Goal: Transaction & Acquisition: Purchase product/service

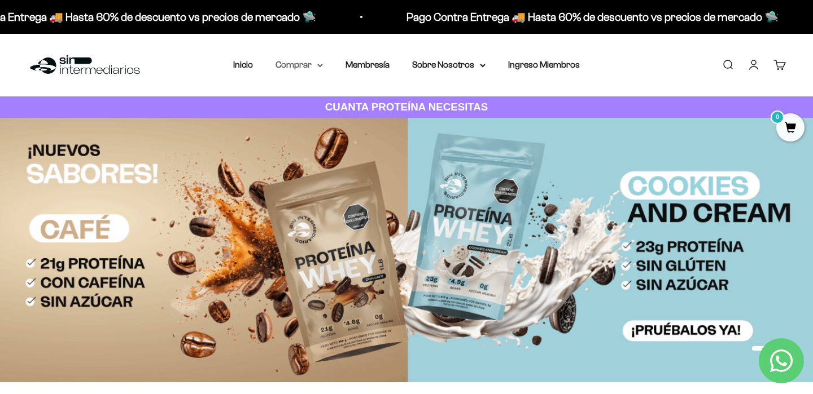
click at [318, 65] on icon at bounding box center [320, 65] width 5 height 2
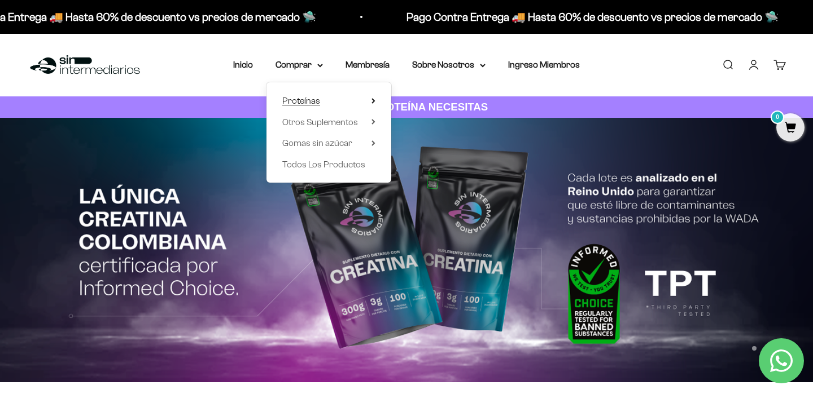
click at [350, 99] on summary "Proteínas" at bounding box center [328, 101] width 93 height 15
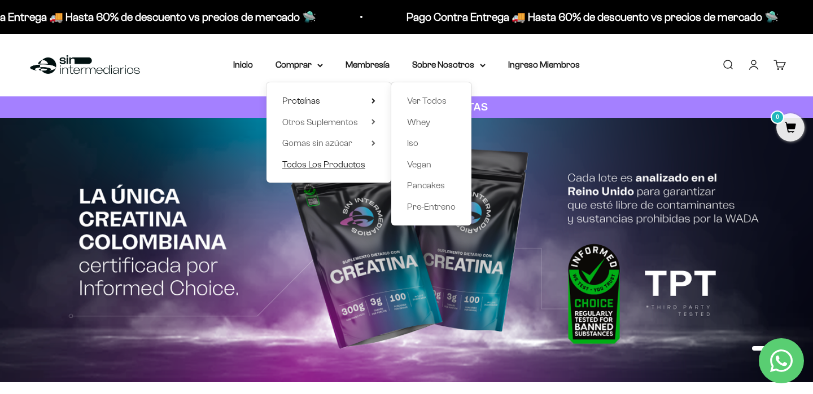
click at [337, 165] on span "Todos Los Productos" at bounding box center [323, 165] width 83 height 10
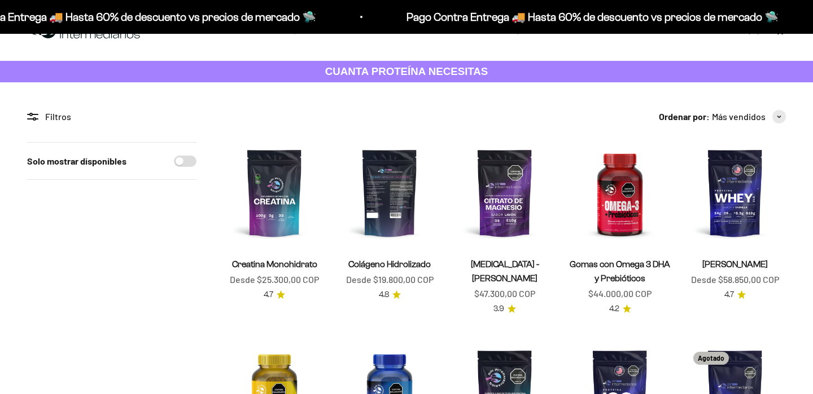
scroll to position [40, 0]
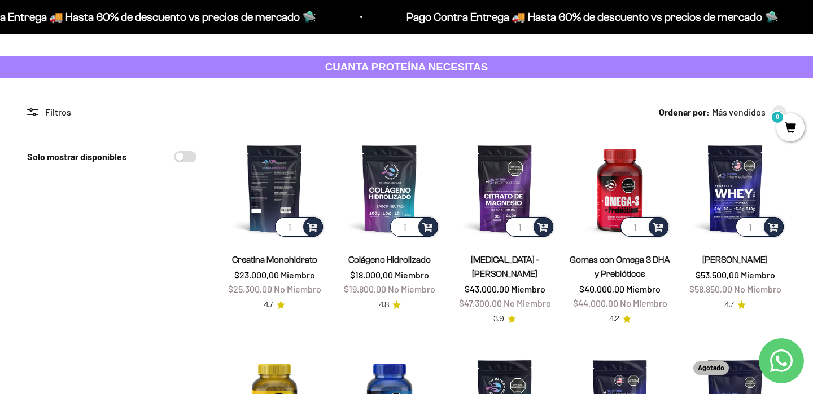
click at [269, 184] on img at bounding box center [274, 189] width 102 height 102
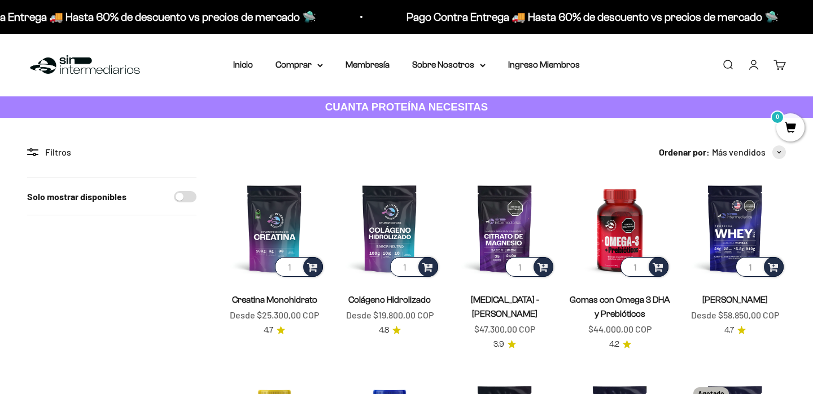
scroll to position [40, 0]
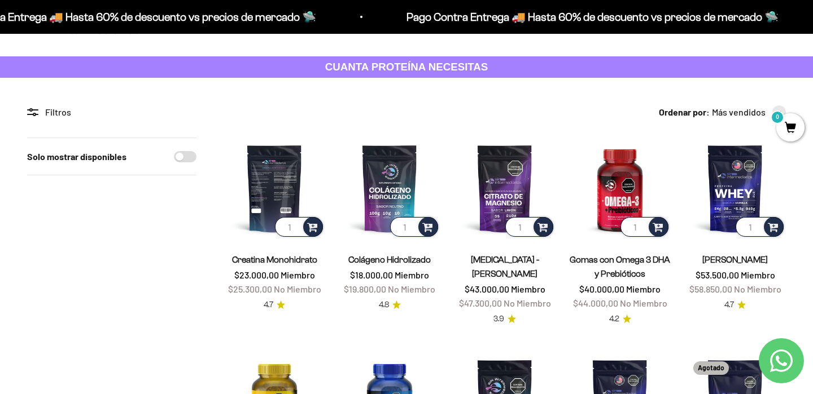
click at [271, 187] on img at bounding box center [274, 189] width 102 height 102
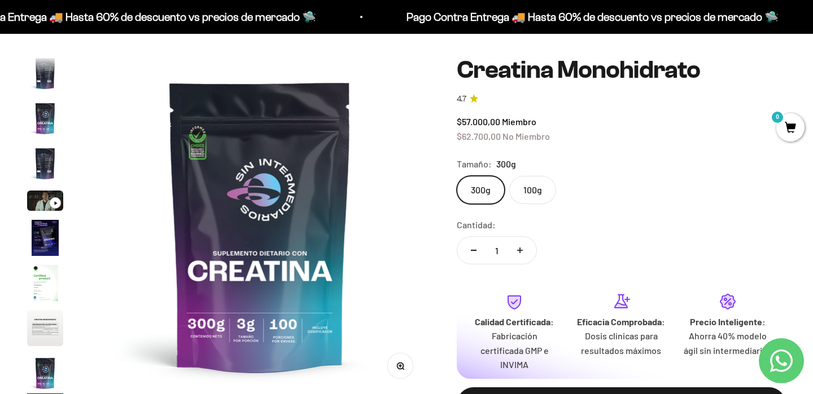
scroll to position [94, 0]
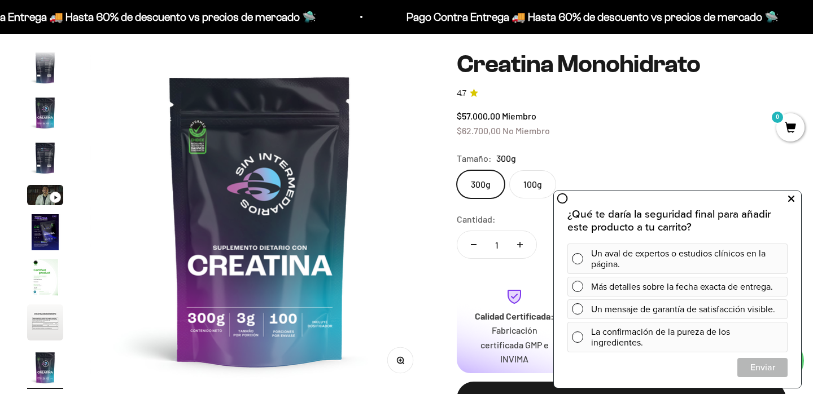
click at [793, 202] on icon at bounding box center [791, 199] width 6 height 15
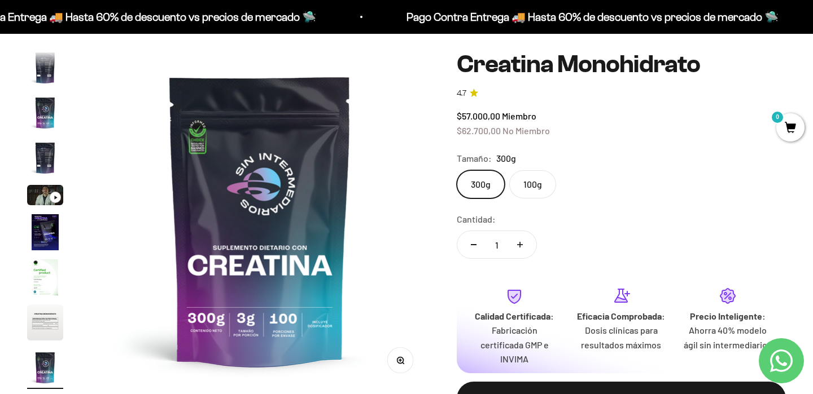
click at [542, 187] on label "100g" at bounding box center [532, 184] width 47 height 28
click at [457, 170] on input "100g" at bounding box center [456, 170] width 1 height 1
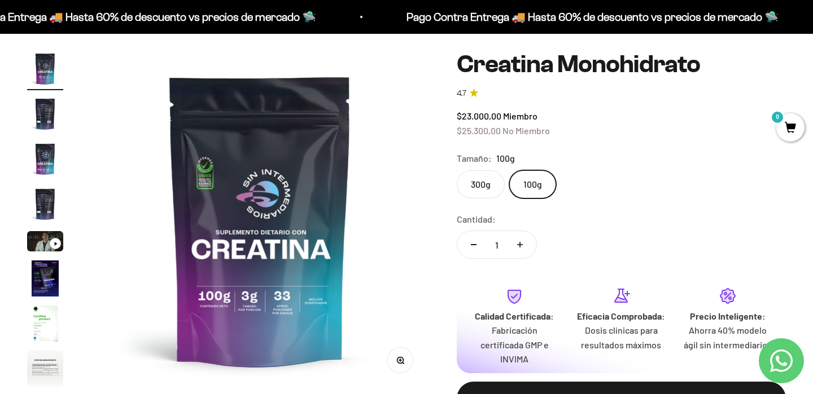
click at [476, 183] on label "300g" at bounding box center [481, 184] width 48 height 28
click at [457, 170] on input "300g" at bounding box center [456, 170] width 1 height 1
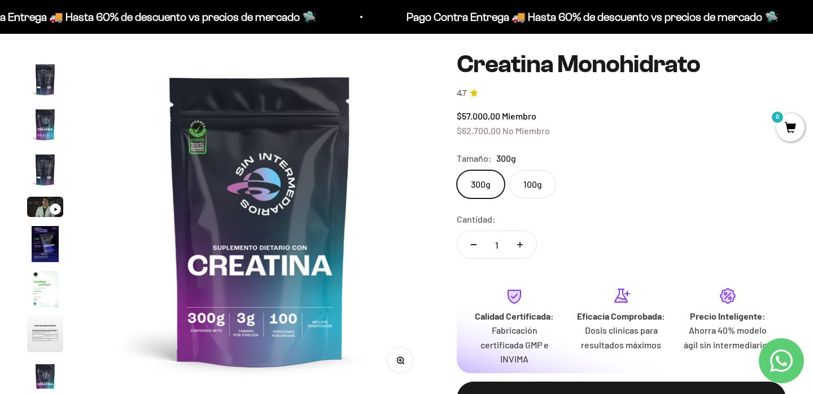
scroll to position [46, 0]
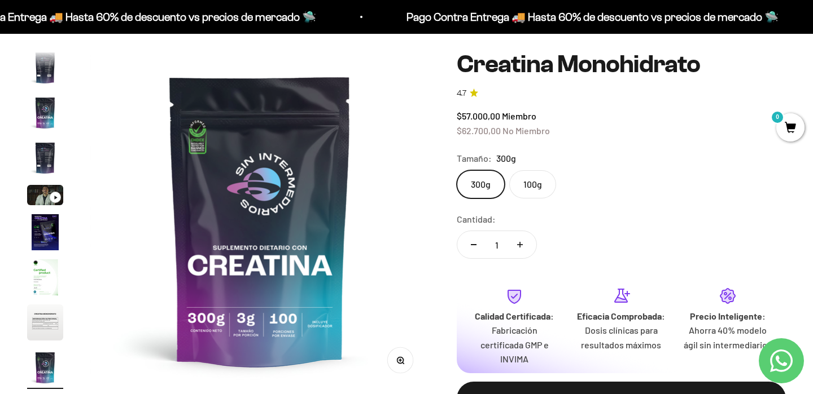
click at [530, 181] on label "100g" at bounding box center [532, 184] width 47 height 28
click at [457, 170] on input "100g" at bounding box center [456, 170] width 1 height 1
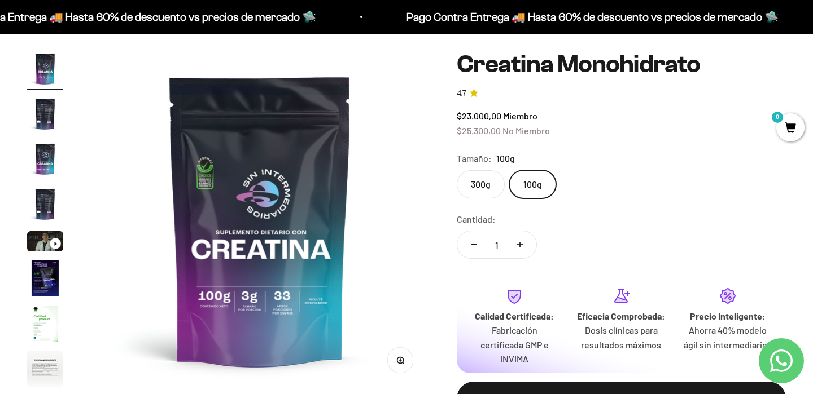
click at [487, 186] on label "300g" at bounding box center [481, 184] width 48 height 28
click at [457, 170] on input "300g" at bounding box center [456, 170] width 1 height 1
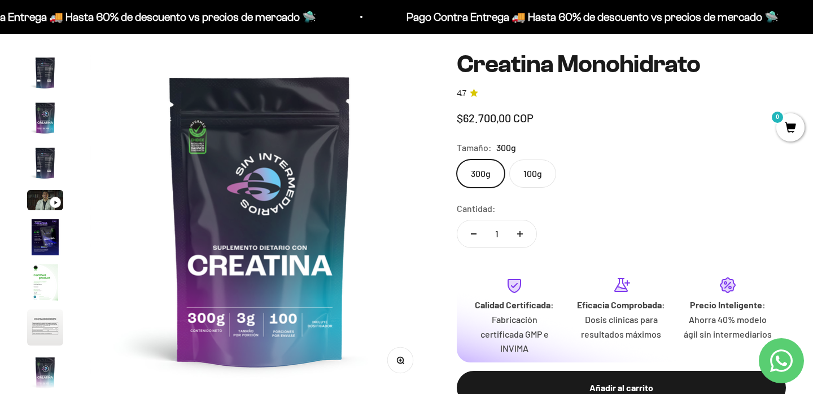
scroll to position [46, 0]
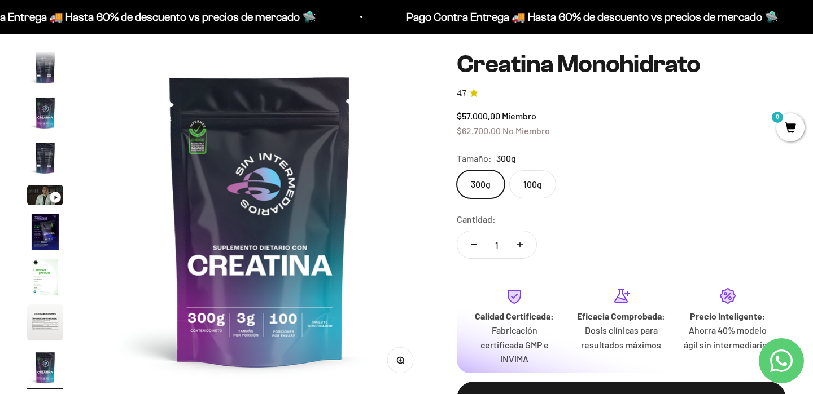
click at [525, 186] on label "100g" at bounding box center [532, 184] width 47 height 28
click at [457, 170] on input "100g" at bounding box center [456, 170] width 1 height 1
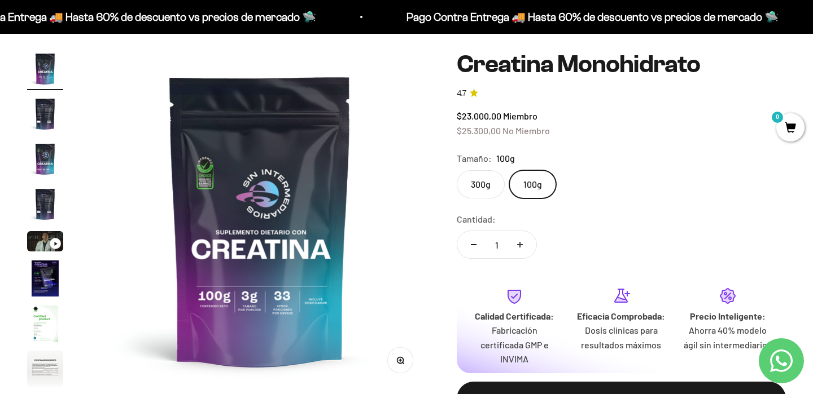
click at [493, 188] on label "300g" at bounding box center [481, 184] width 48 height 28
click at [457, 170] on input "300g" at bounding box center [456, 170] width 1 height 1
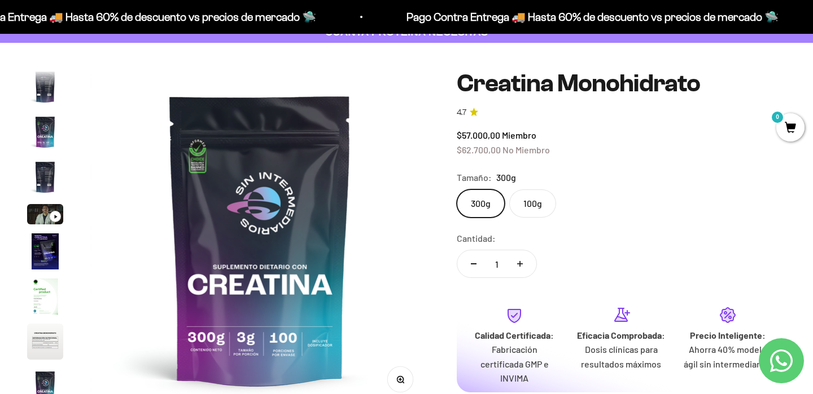
scroll to position [79, 0]
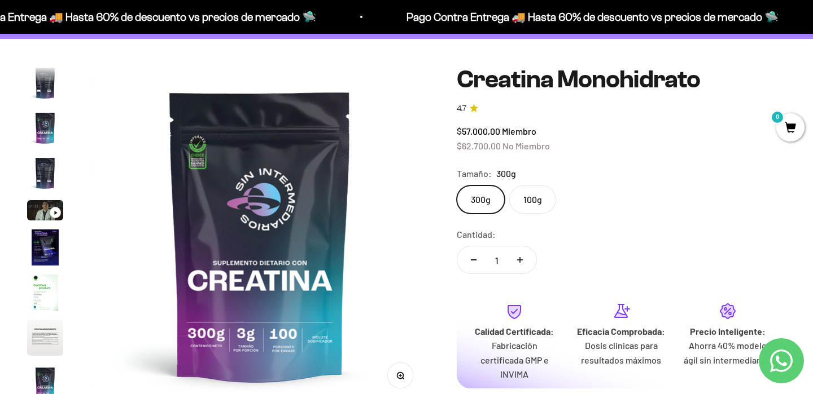
click at [483, 195] on label "300g" at bounding box center [481, 200] width 48 height 28
click at [457, 186] on input "300g" at bounding box center [456, 185] width 1 height 1
click at [786, 128] on span "0" at bounding box center [790, 127] width 28 height 28
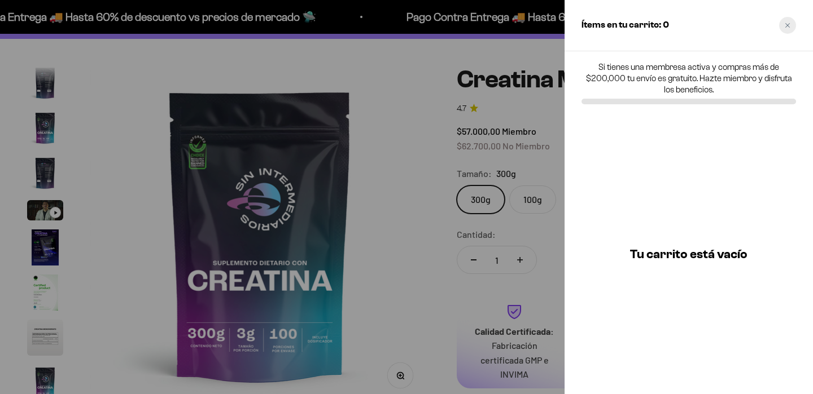
click at [791, 18] on div "Close cart" at bounding box center [787, 25] width 17 height 17
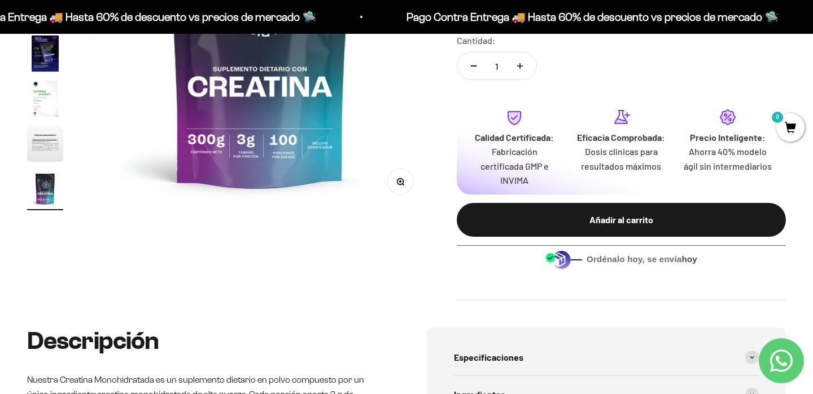
scroll to position [277, 0]
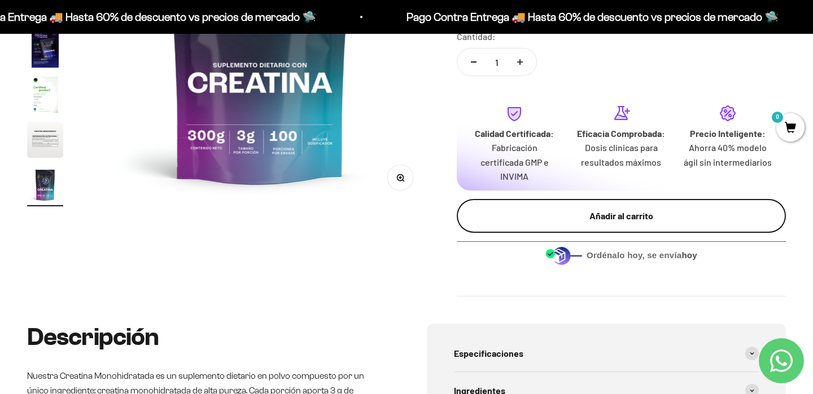
click at [616, 224] on button "Añadir al carrito" at bounding box center [621, 216] width 329 height 34
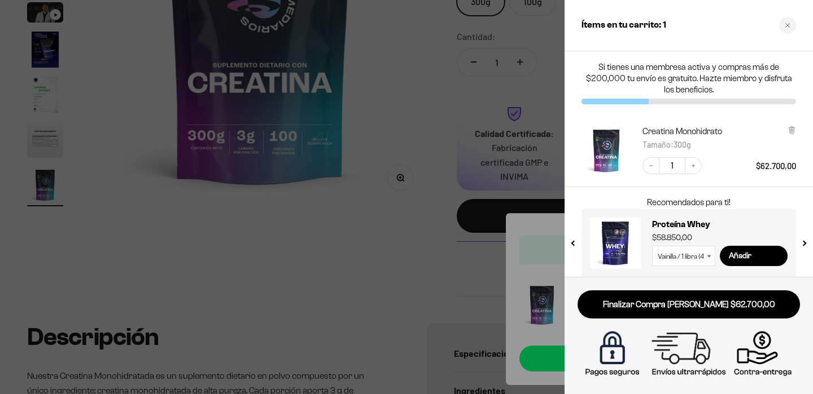
click at [428, 222] on div at bounding box center [406, 197] width 813 height 394
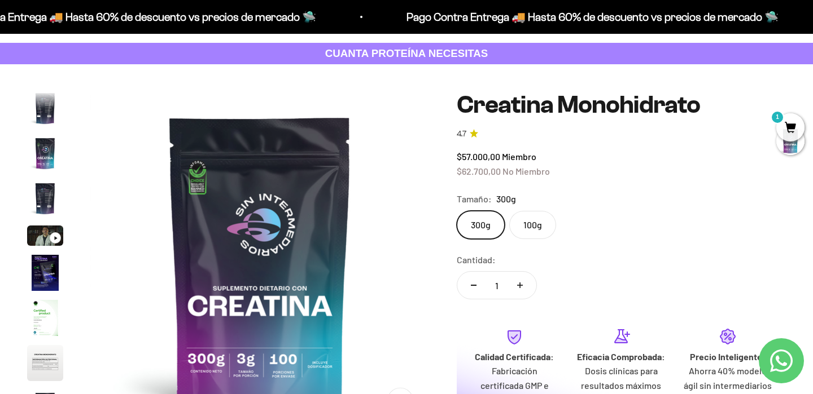
scroll to position [0, 0]
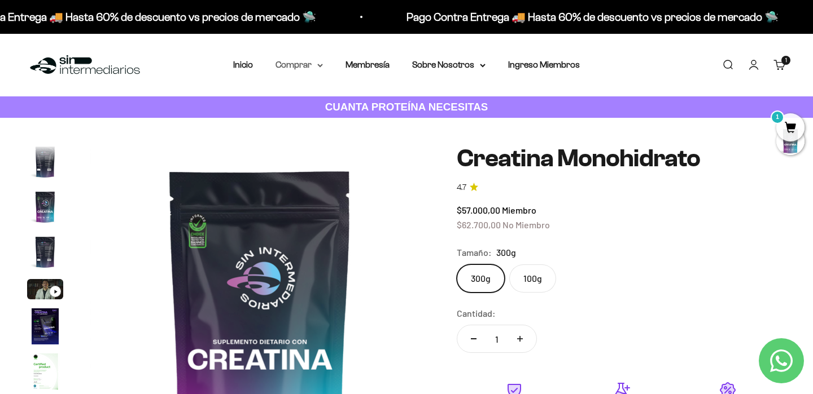
click at [321, 67] on icon at bounding box center [320, 66] width 6 height 4
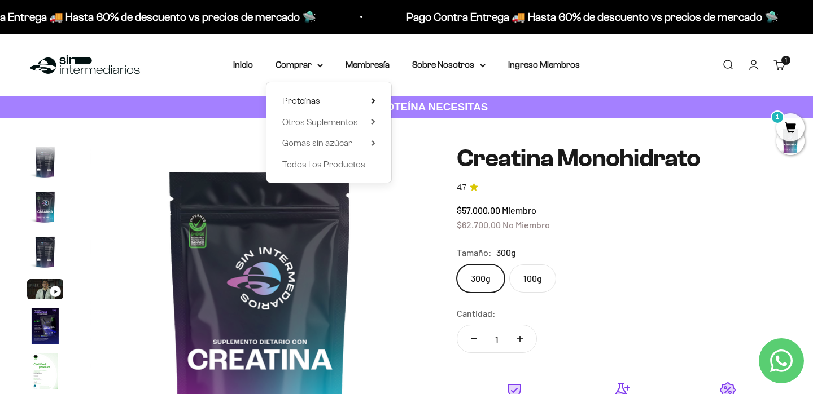
click at [336, 107] on summary "Proteínas" at bounding box center [328, 101] width 93 height 15
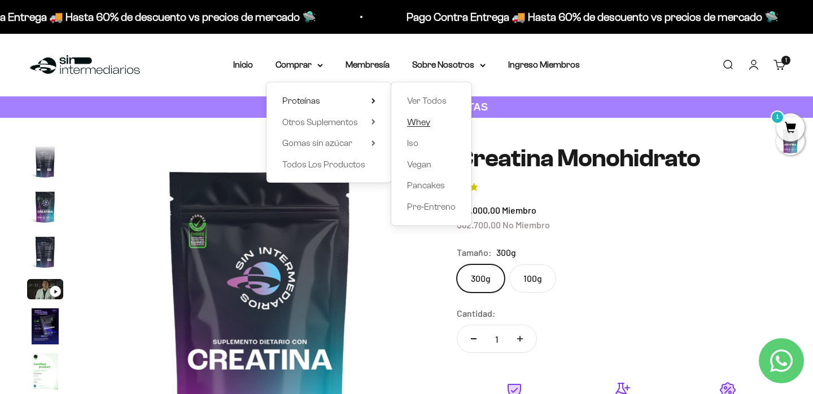
click at [415, 121] on span "Whey" at bounding box center [418, 122] width 23 height 10
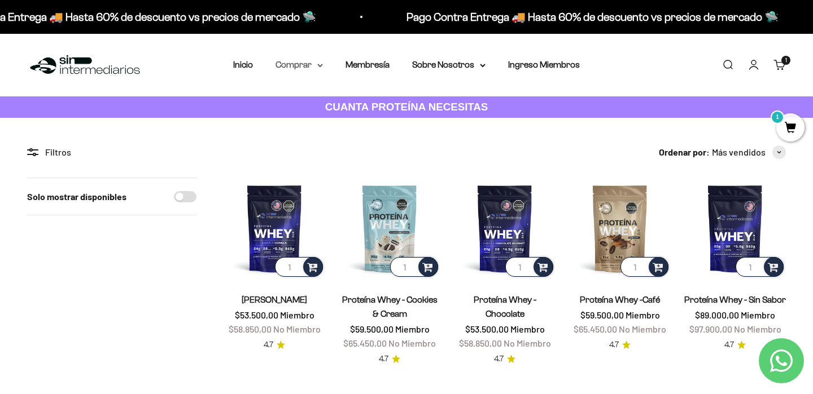
click at [322, 64] on icon at bounding box center [320, 65] width 5 height 2
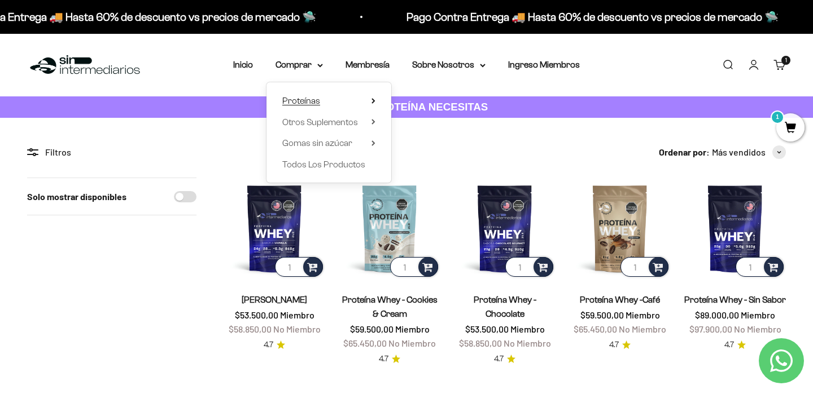
click at [371, 103] on summary "Proteínas" at bounding box center [328, 101] width 93 height 15
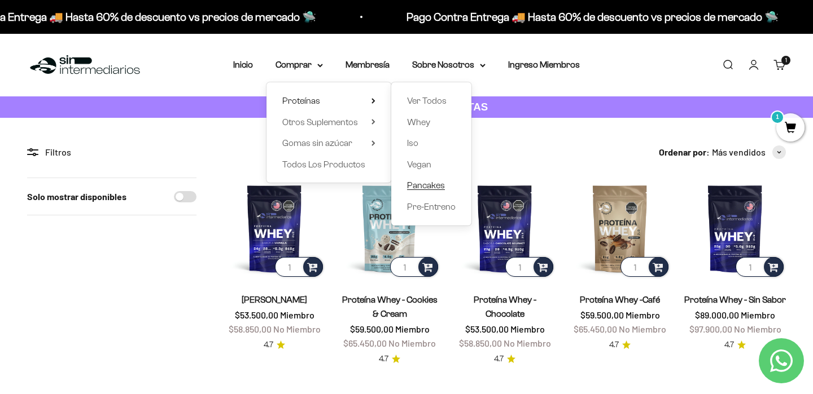
click at [428, 187] on span "Pancakes" at bounding box center [426, 186] width 38 height 10
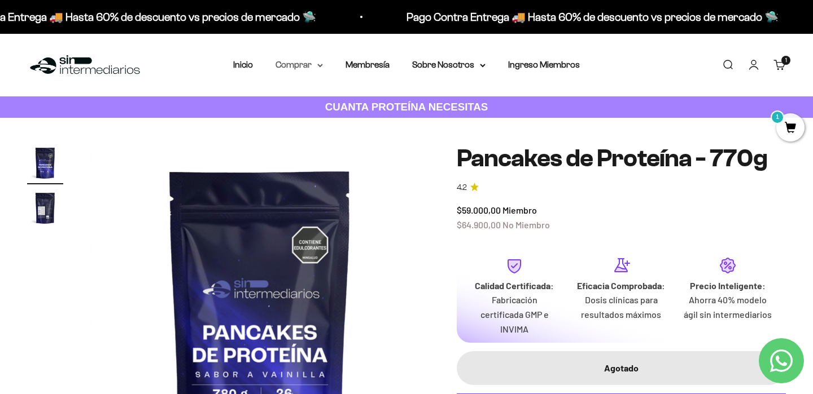
click at [318, 65] on icon at bounding box center [320, 66] width 6 height 4
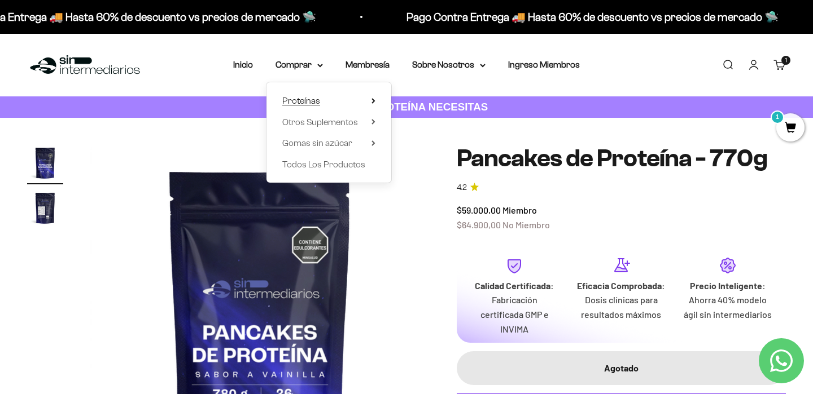
click at [341, 98] on summary "Proteínas" at bounding box center [328, 101] width 93 height 15
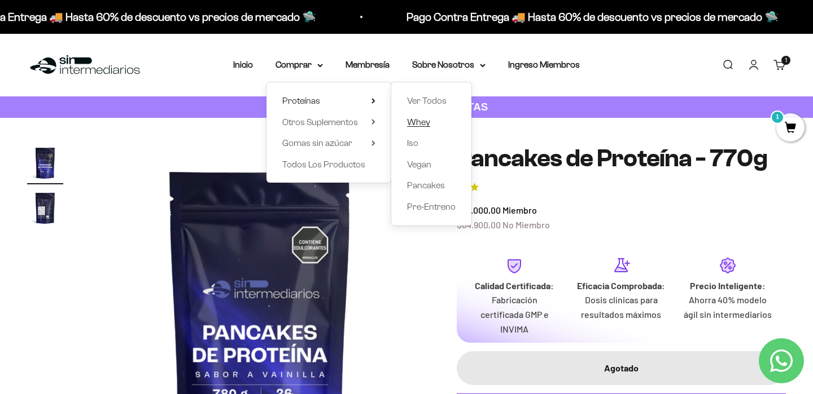
click at [425, 128] on span "Whey" at bounding box center [418, 122] width 23 height 15
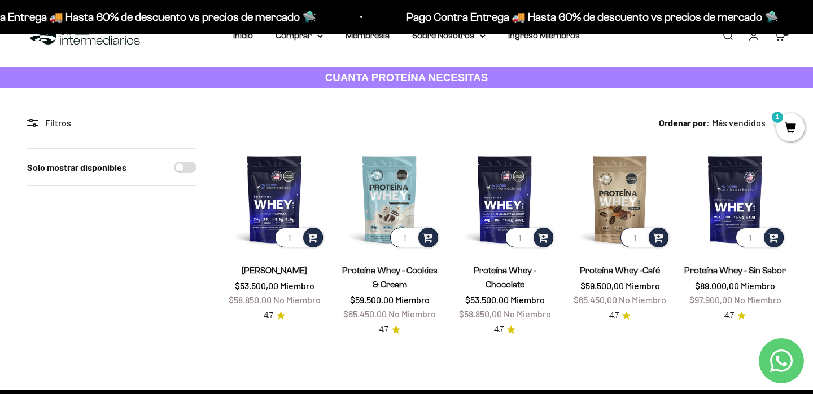
scroll to position [33, 0]
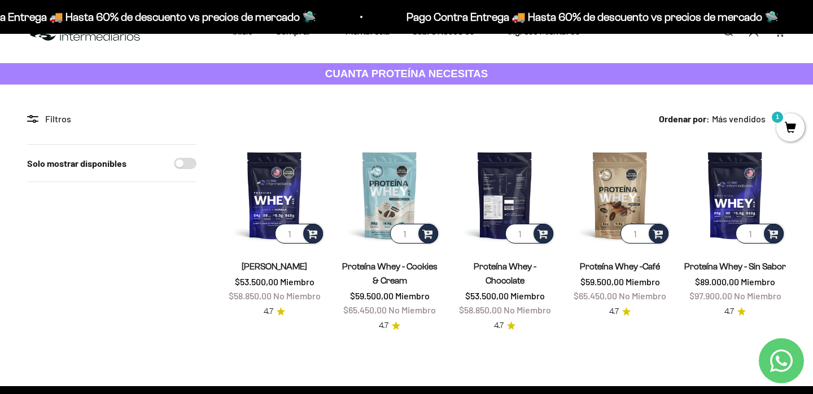
click at [489, 182] on img at bounding box center [505, 195] width 102 height 102
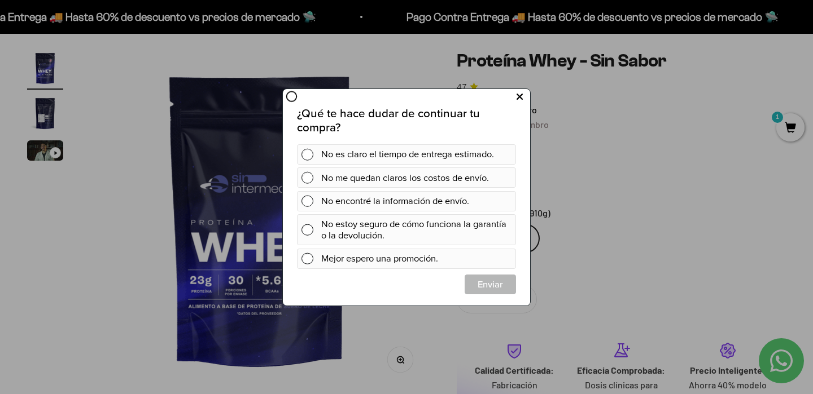
click at [516, 102] on icon at bounding box center [519, 96] width 6 height 15
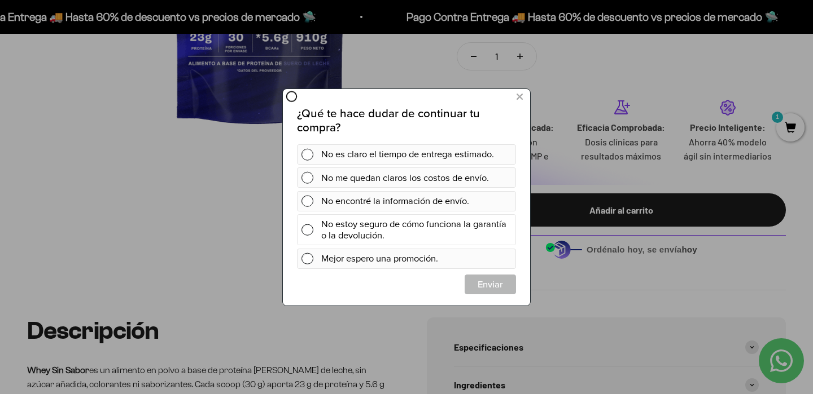
scroll to position [351, 0]
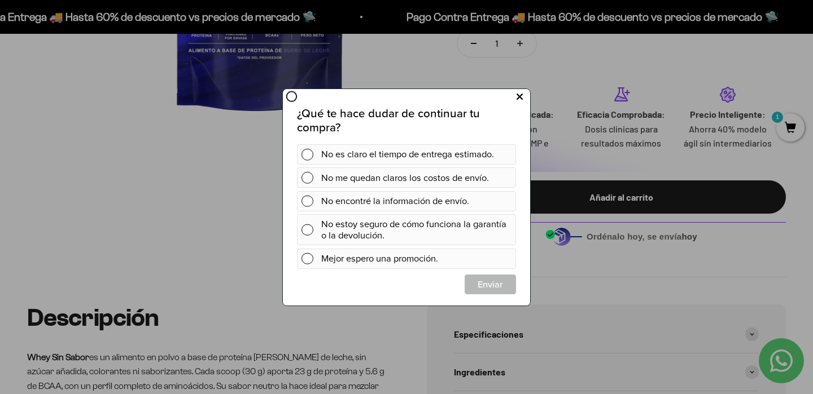
click at [516, 98] on icon at bounding box center [519, 96] width 6 height 15
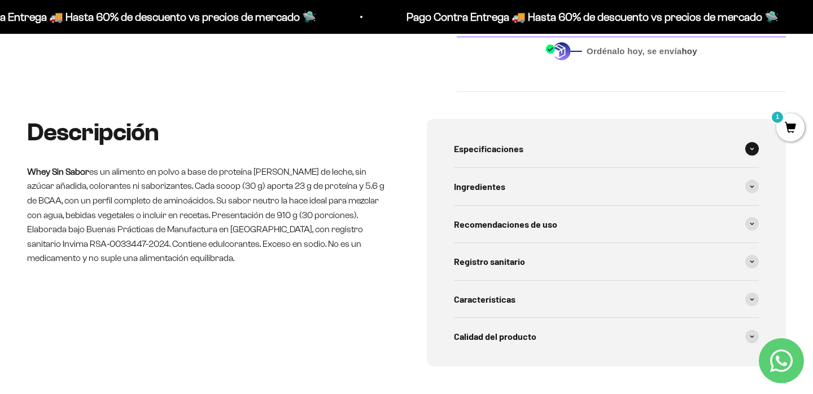
scroll to position [538, 0]
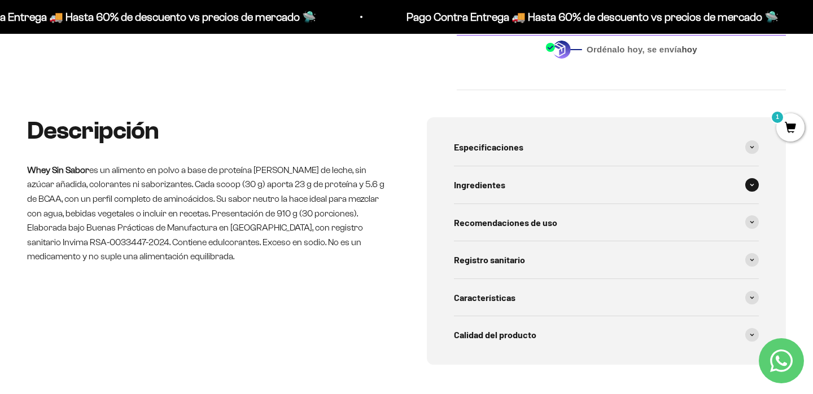
click at [752, 186] on icon at bounding box center [751, 184] width 5 height 3
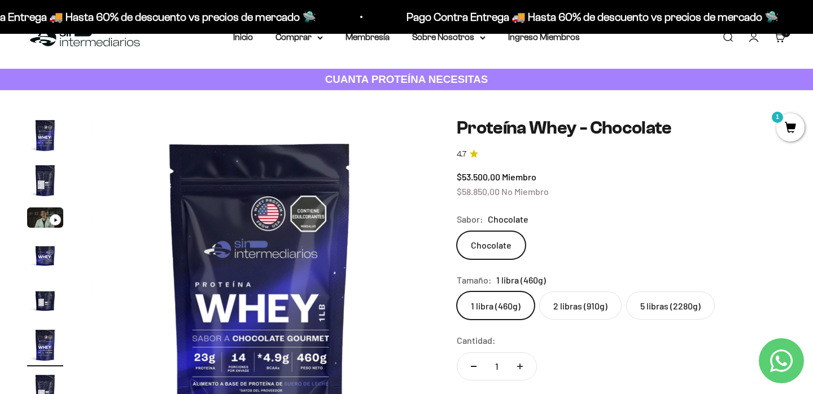
scroll to position [36, 0]
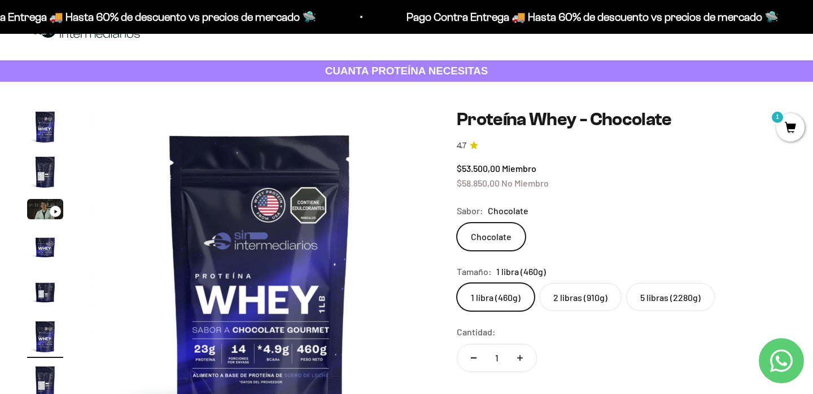
click at [580, 290] on label "2 libras (910g)" at bounding box center [580, 297] width 82 height 28
click at [457, 283] on input "2 libras (910g)" at bounding box center [456, 283] width 1 height 1
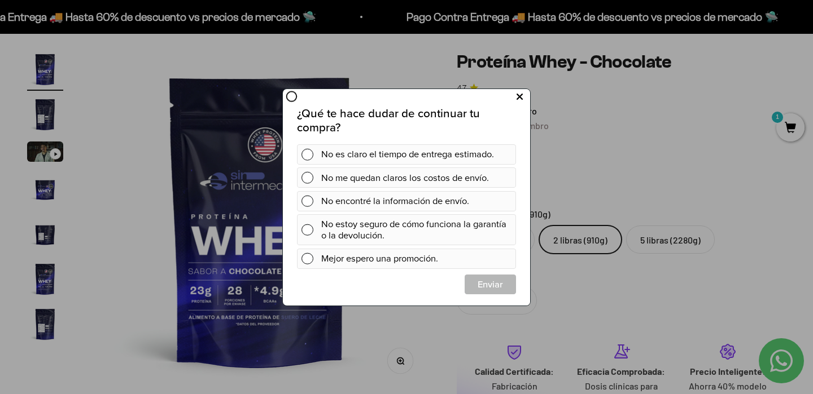
click at [521, 94] on icon at bounding box center [519, 96] width 6 height 15
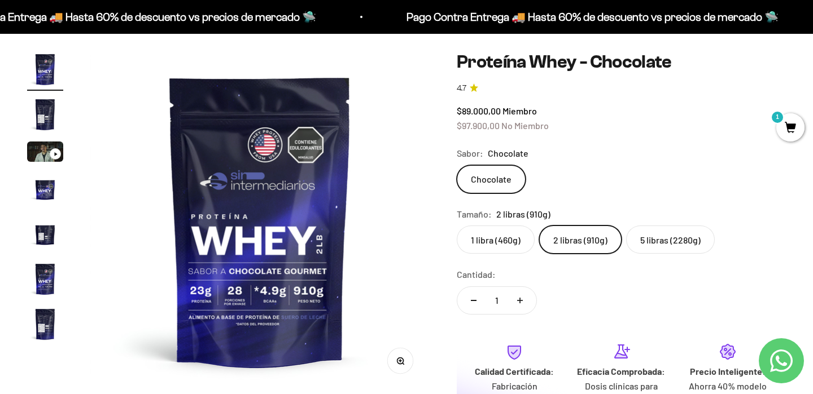
click at [49, 201] on img "Ir al artículo 4" at bounding box center [45, 189] width 36 height 36
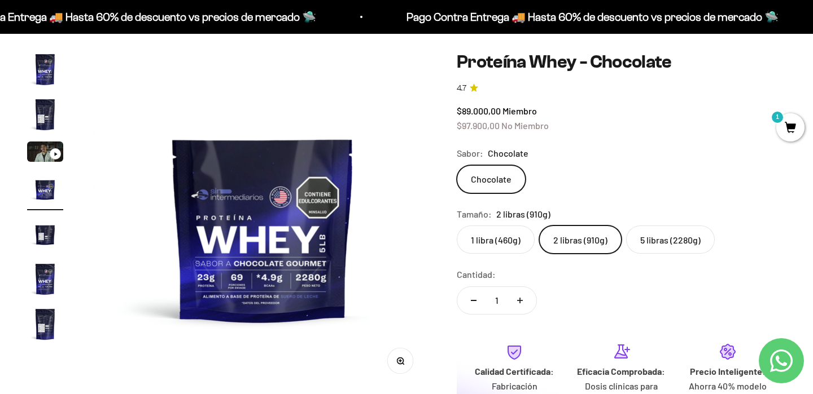
scroll to position [0, 1058]
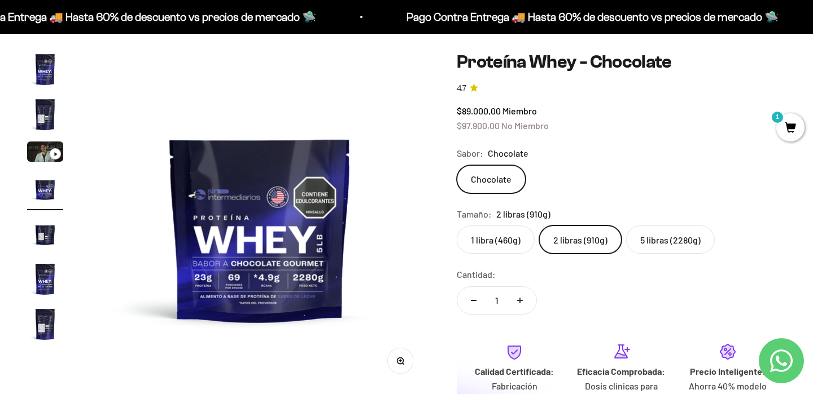
click at [50, 236] on img "Ir al artículo 5" at bounding box center [45, 234] width 36 height 36
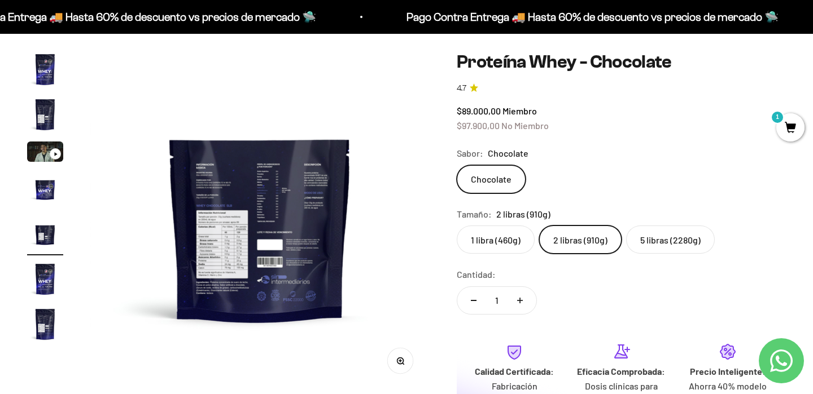
click at [48, 282] on img "Ir al artículo 6" at bounding box center [45, 279] width 36 height 36
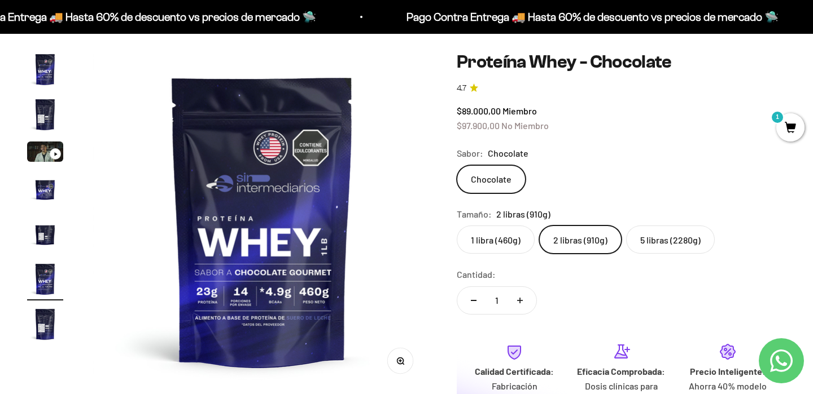
scroll to position [0, 1763]
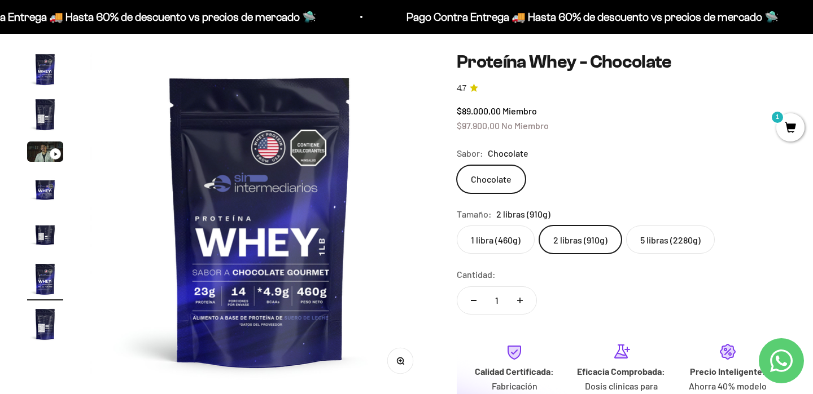
click at [661, 238] on label "5 libras (2280g)" at bounding box center [670, 240] width 89 height 28
click at [457, 226] on input "5 libras (2280g)" at bounding box center [456, 225] width 1 height 1
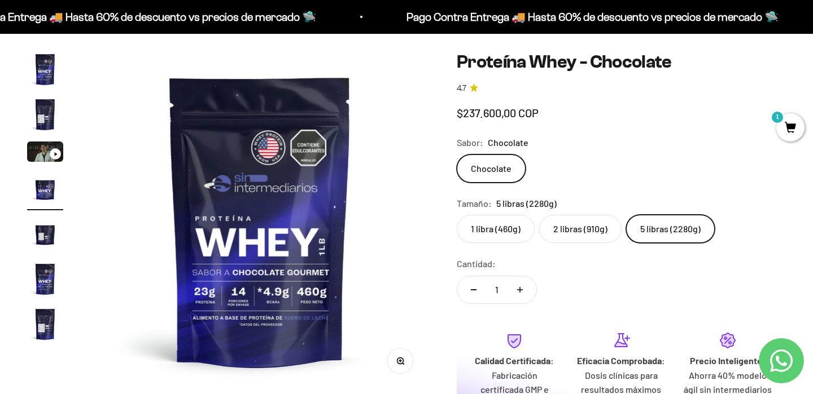
scroll to position [0, 1058]
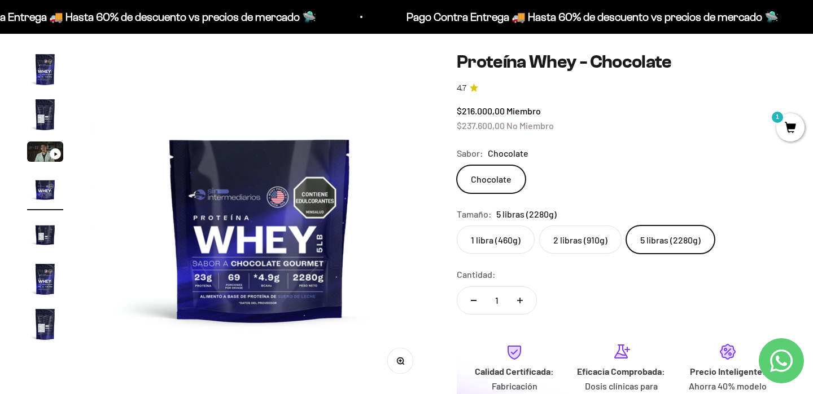
click at [583, 239] on label "2 libras (910g)" at bounding box center [580, 240] width 82 height 28
click at [457, 226] on input "2 libras (910g)" at bounding box center [456, 225] width 1 height 1
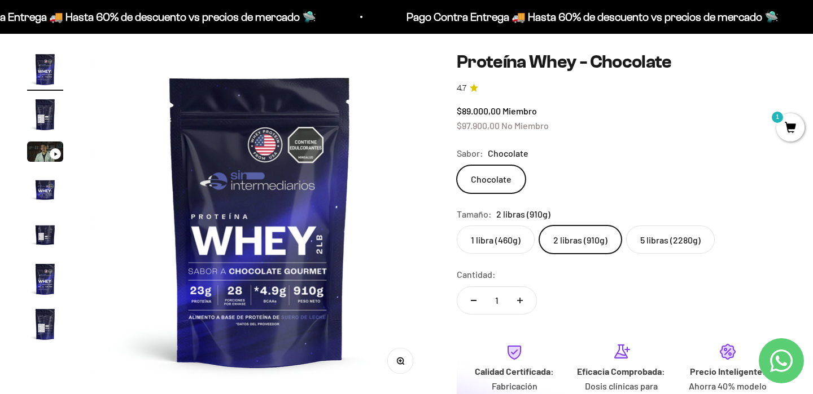
click at [655, 240] on label "5 libras (2280g)" at bounding box center [670, 240] width 89 height 28
click at [457, 226] on input "5 libras (2280g)" at bounding box center [456, 225] width 1 height 1
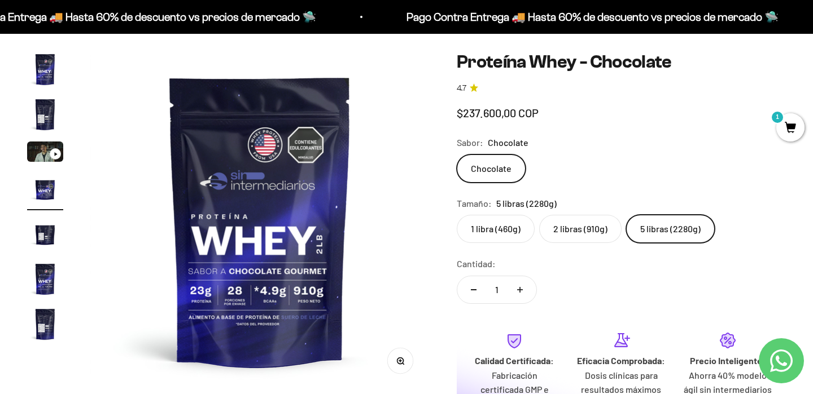
scroll to position [0, 1058]
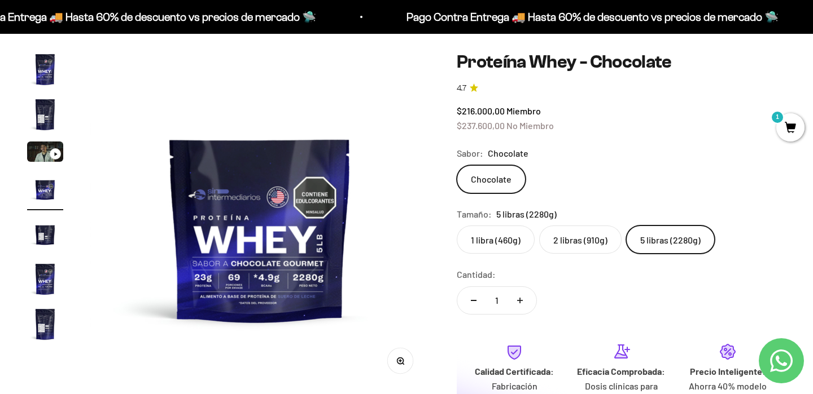
click at [565, 240] on label "2 libras (910g)" at bounding box center [580, 240] width 82 height 28
click at [457, 226] on input "2 libras (910g)" at bounding box center [456, 225] width 1 height 1
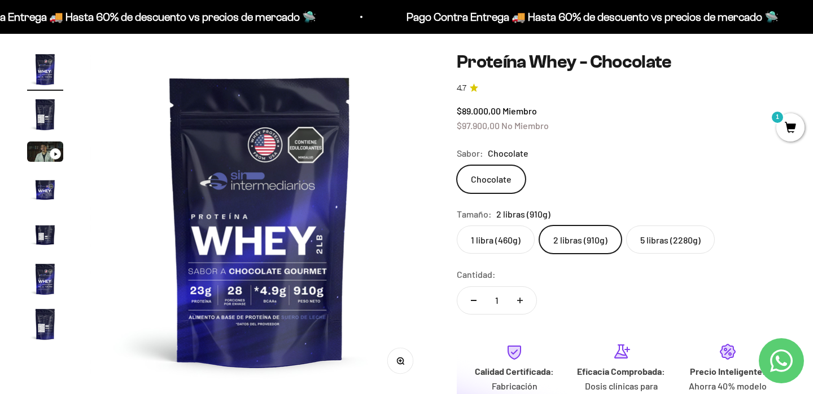
click at [489, 242] on label "1 libra (460g)" at bounding box center [496, 240] width 78 height 28
click at [457, 226] on input "1 libra (460g)" at bounding box center [456, 225] width 1 height 1
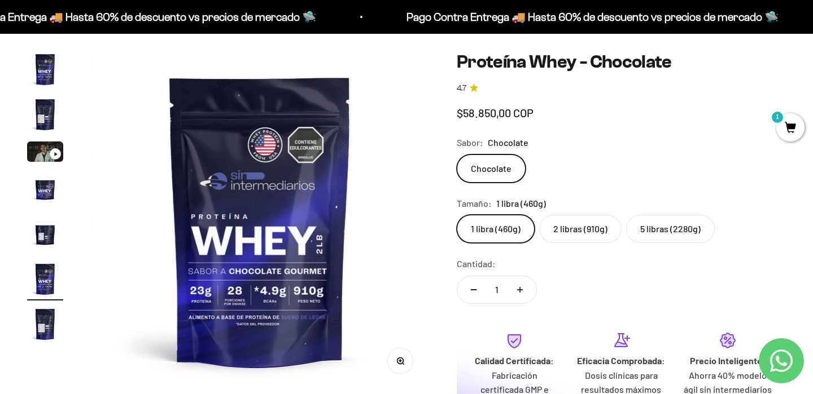
scroll to position [0, 1763]
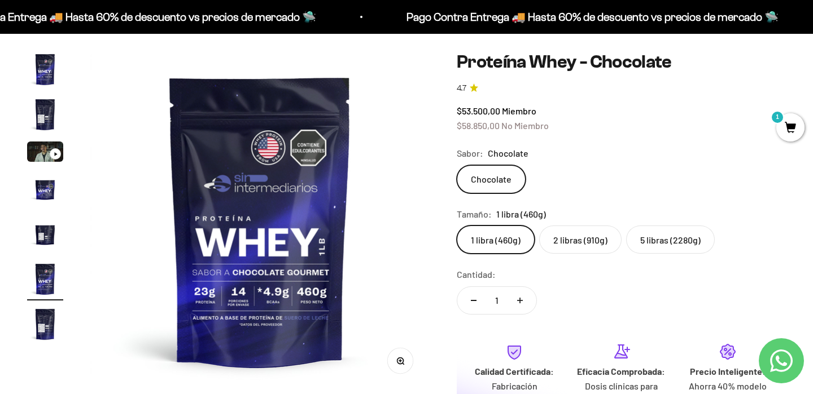
click at [569, 236] on label "2 libras (910g)" at bounding box center [580, 240] width 82 height 28
click at [457, 226] on input "2 libras (910g)" at bounding box center [456, 225] width 1 height 1
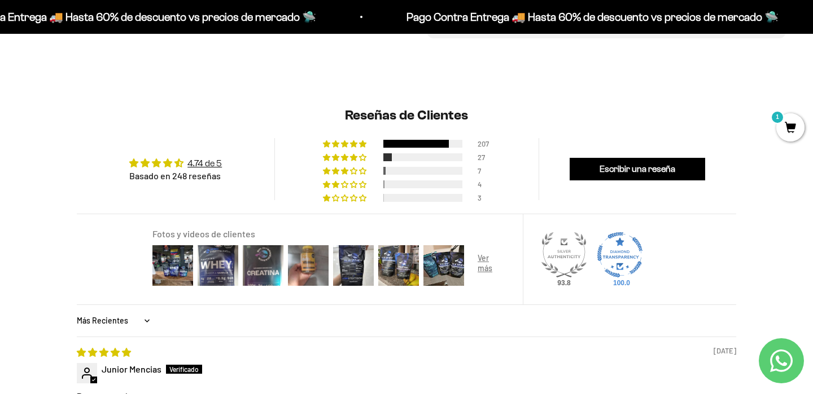
scroll to position [791, 0]
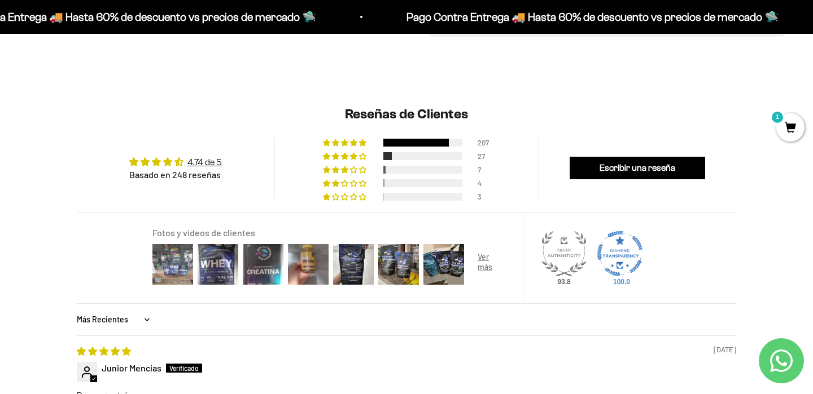
click at [174, 260] on img at bounding box center [172, 264] width 45 height 45
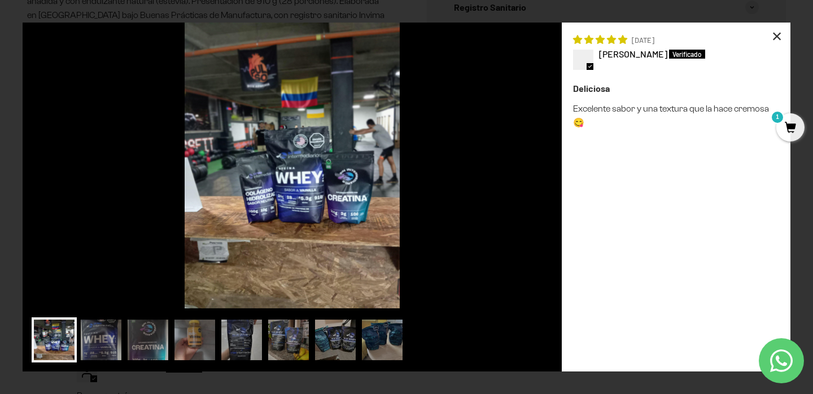
click at [778, 32] on div "×" at bounding box center [776, 36] width 27 height 27
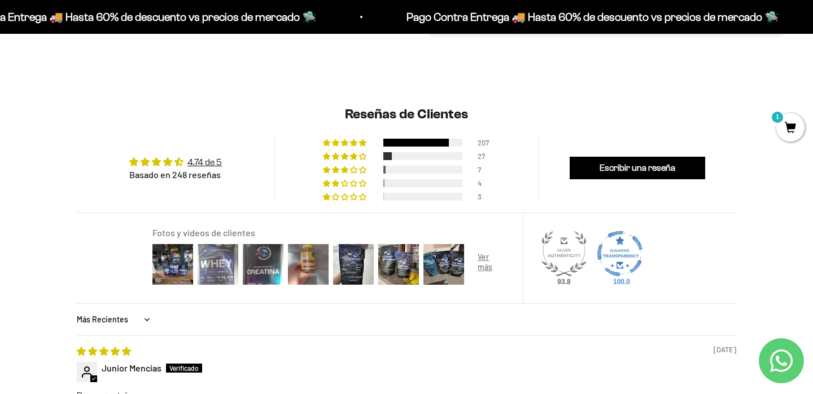
click at [224, 269] on img at bounding box center [217, 264] width 45 height 45
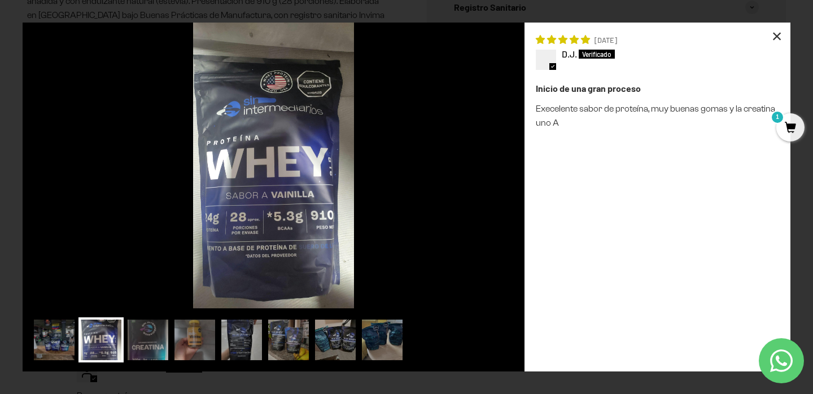
click at [784, 32] on div "×" at bounding box center [776, 36] width 27 height 27
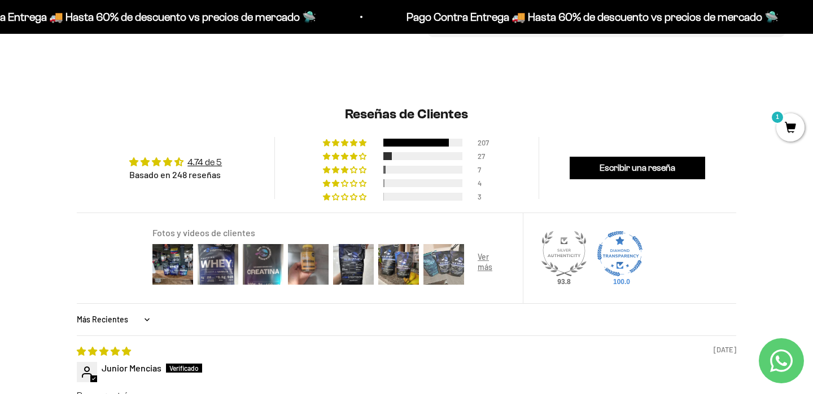
click at [446, 257] on img at bounding box center [443, 264] width 45 height 45
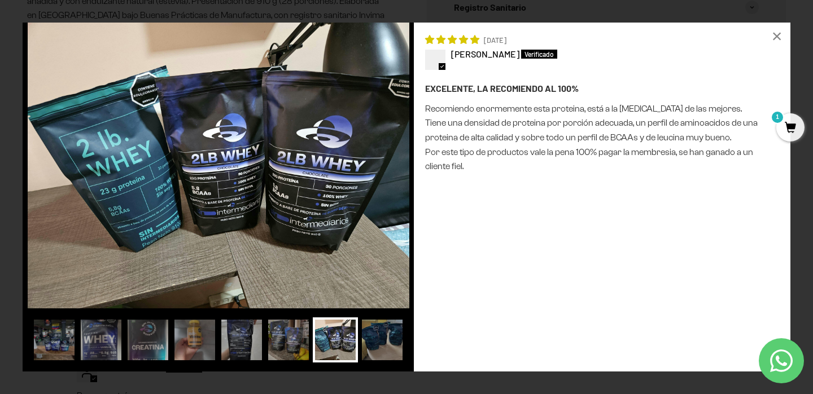
click at [327, 350] on img at bounding box center [335, 340] width 45 height 45
click at [289, 350] on img at bounding box center [288, 340] width 45 height 45
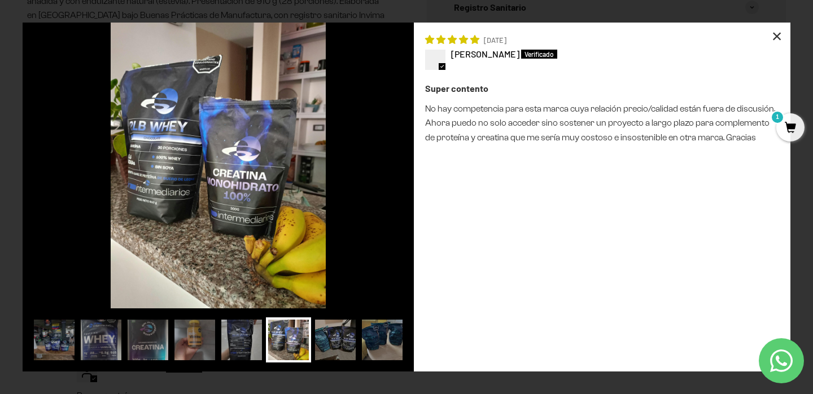
click at [778, 37] on div "×" at bounding box center [776, 36] width 27 height 27
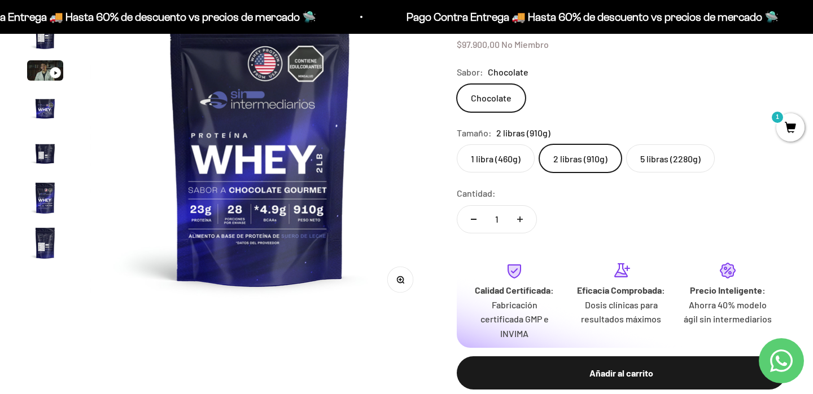
scroll to position [106, 0]
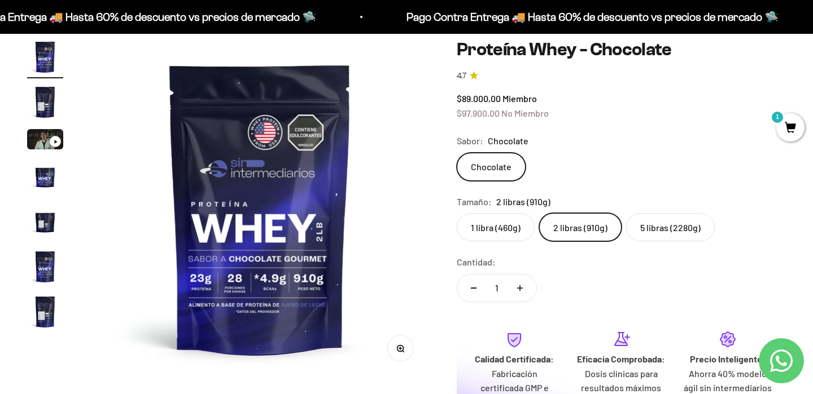
click at [494, 231] on label "1 libra (460g)" at bounding box center [496, 227] width 78 height 28
click at [457, 213] on input "1 libra (460g)" at bounding box center [456, 213] width 1 height 1
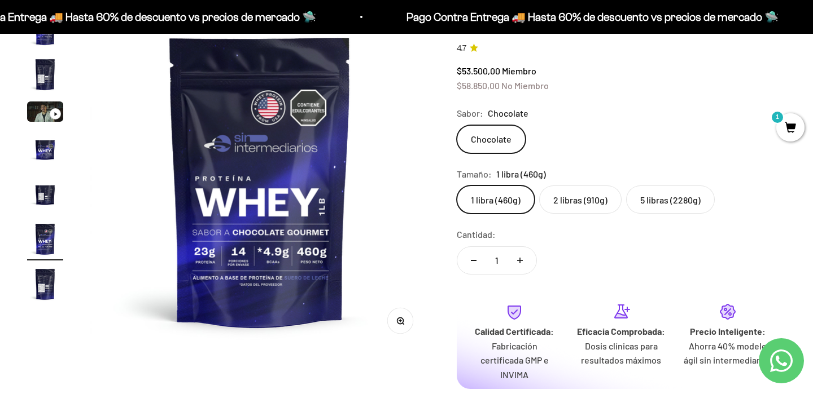
scroll to position [109, 0]
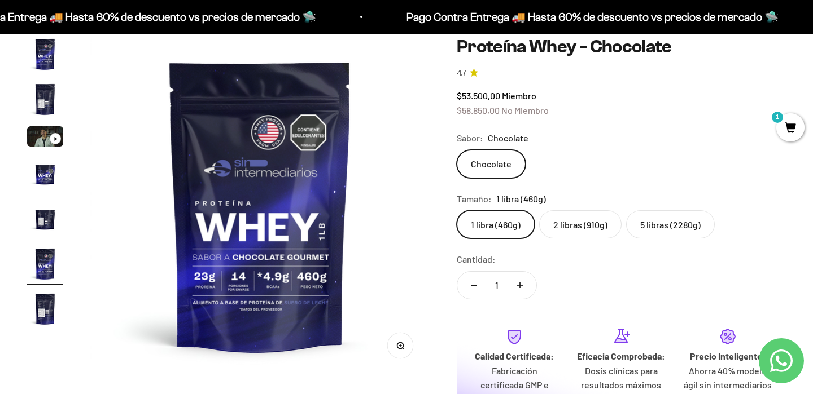
click at [495, 231] on label "1 libra (460g)" at bounding box center [496, 224] width 78 height 28
click at [457, 210] on input "1 libra (460g)" at bounding box center [456, 210] width 1 height 1
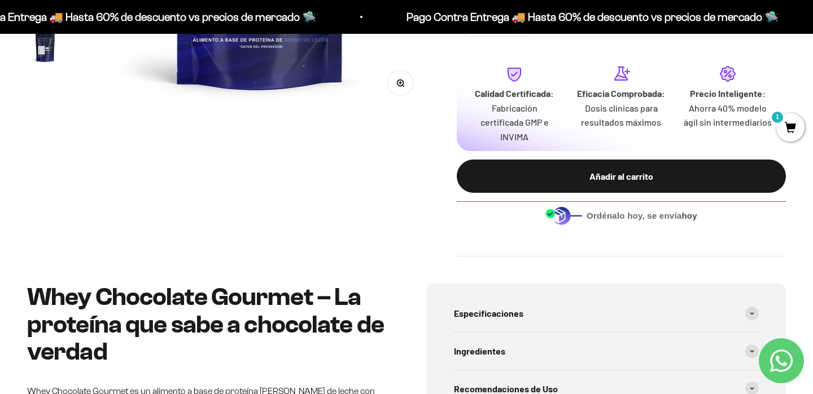
scroll to position [380, 0]
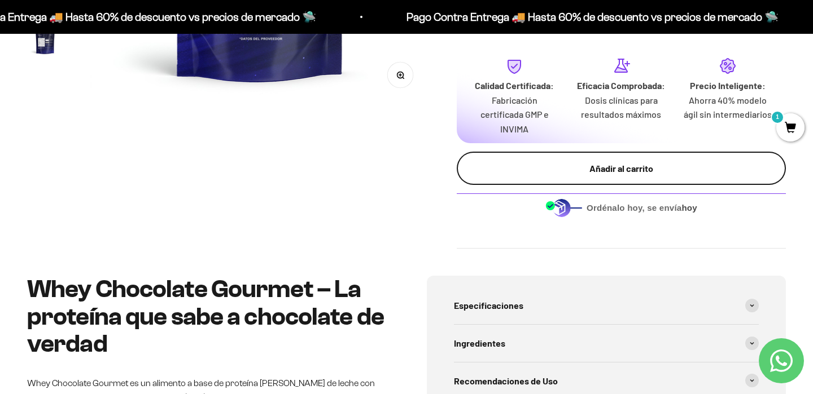
click at [647, 173] on div "Añadir al carrito" at bounding box center [621, 168] width 284 height 15
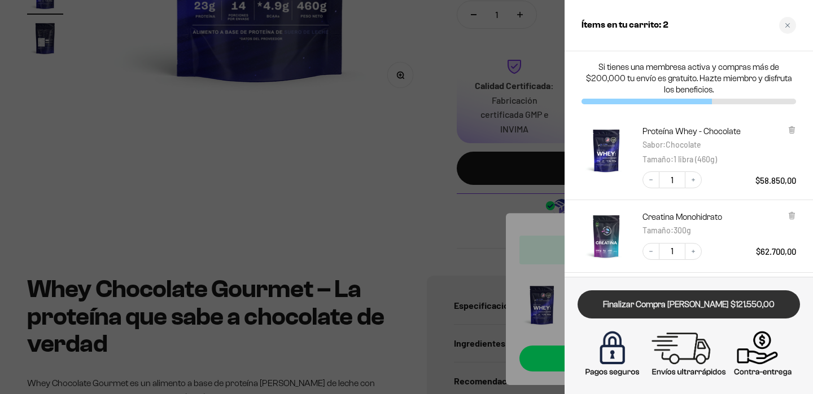
click at [646, 312] on link "Finalizar Compra [PERSON_NAME] $121.550,00" at bounding box center [688, 305] width 222 height 29
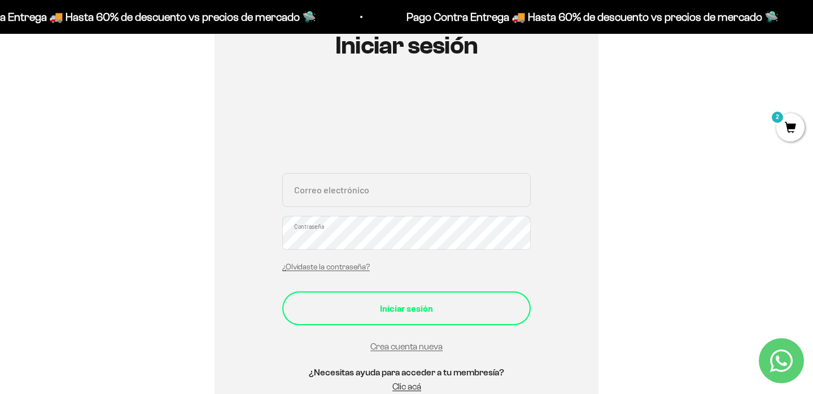
scroll to position [124, 0]
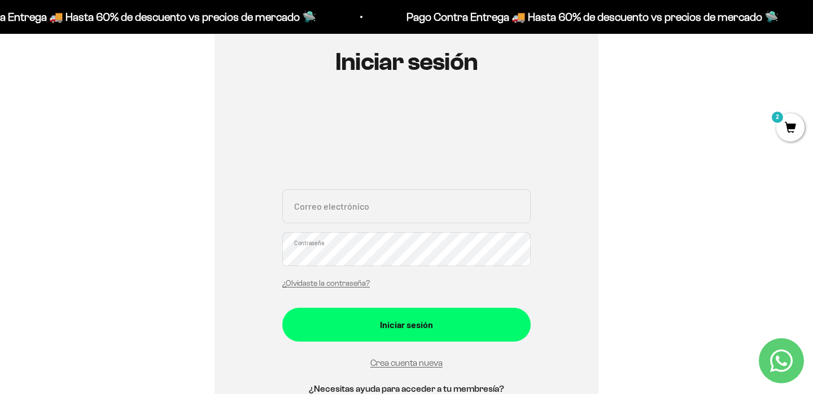
click at [372, 210] on input "Correo electrónico" at bounding box center [406, 207] width 248 height 34
type input "[PERSON_NAME][EMAIL_ADDRESS][PERSON_NAME][DOMAIN_NAME]"
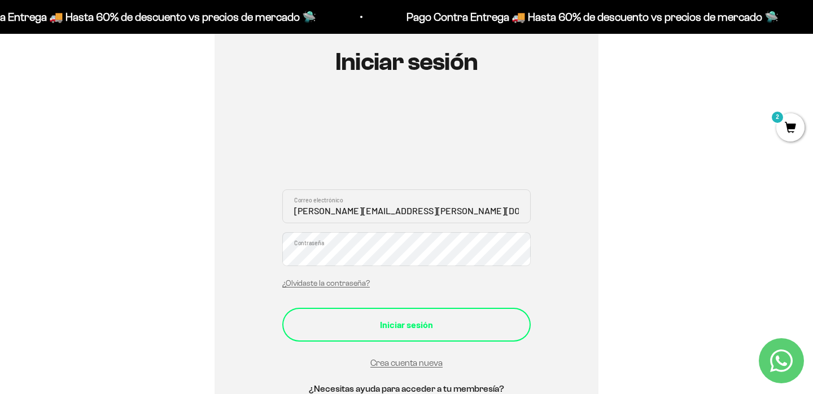
click at [388, 320] on div "Iniciar sesión" at bounding box center [406, 325] width 203 height 15
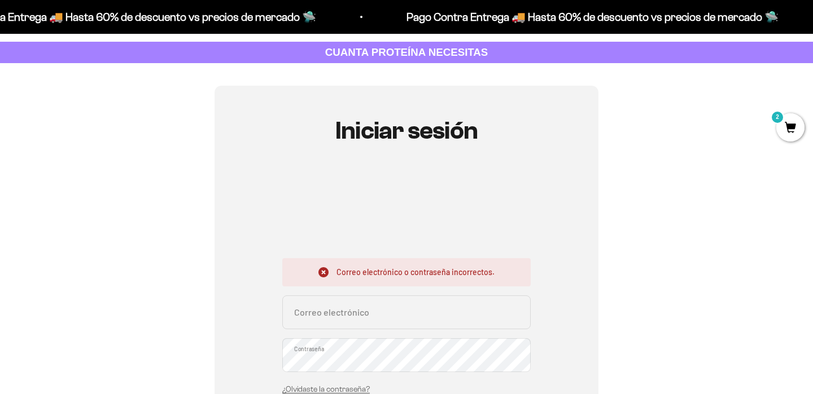
scroll to position [68, 0]
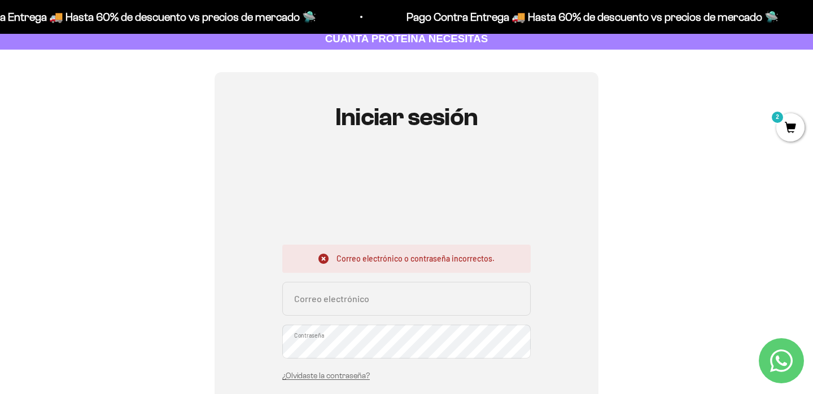
click at [363, 288] on input "Correo electrónico" at bounding box center [406, 299] width 248 height 34
type input "[PERSON_NAME][EMAIL_ADDRESS][PERSON_NAME][DOMAIN_NAME]"
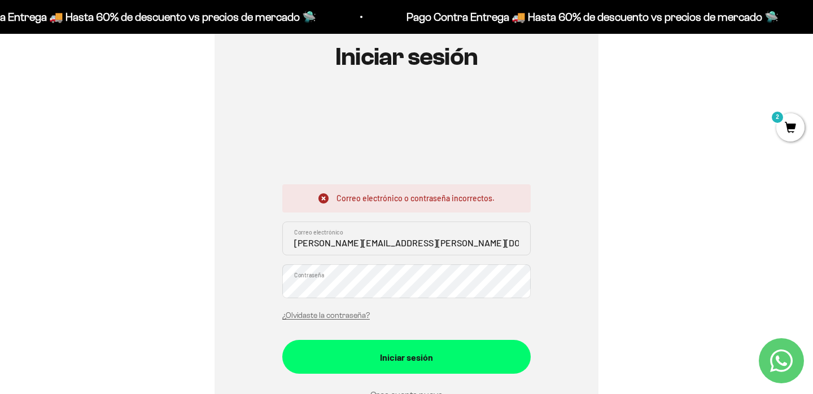
scroll to position [157, 0]
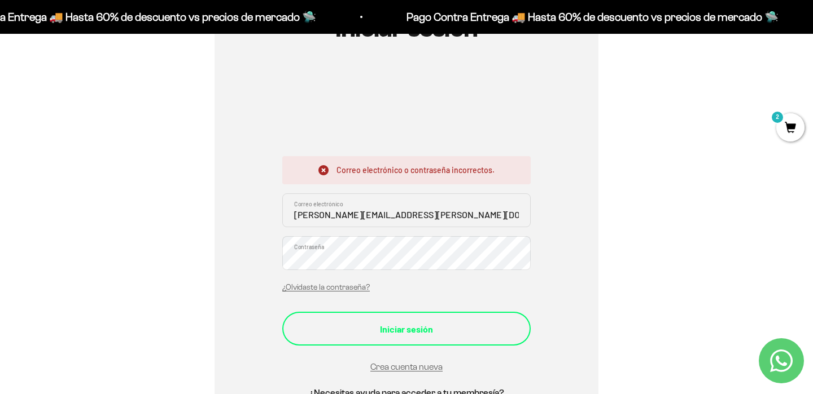
click at [398, 334] on div "Iniciar sesión" at bounding box center [406, 329] width 203 height 15
